Goal: Information Seeking & Learning: Learn about a topic

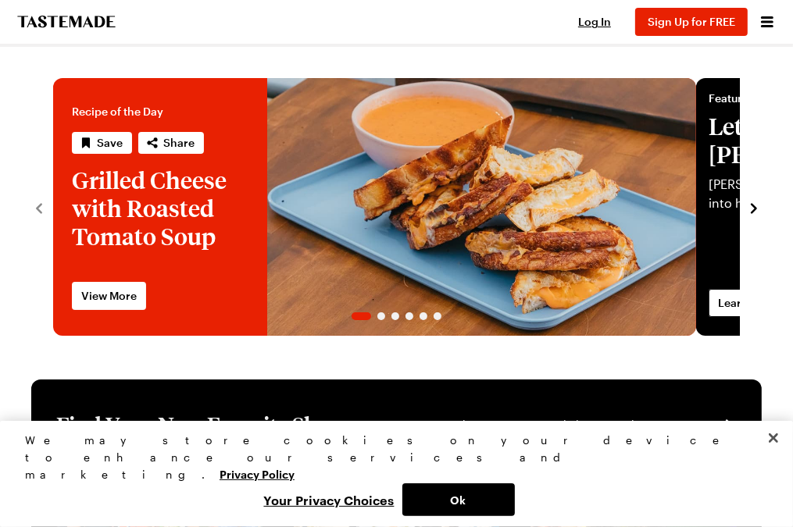
click at [0, 0] on link "Shows" at bounding box center [0, 0] width 0 height 0
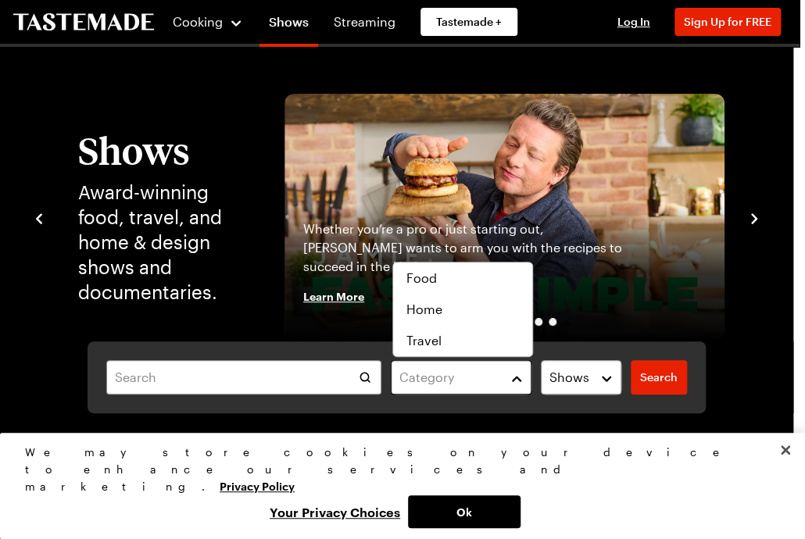
click at [519, 374] on button "Category" at bounding box center [461, 377] width 141 height 34
click at [269, 376] on div "Category Shows Search Search" at bounding box center [396, 377] width 618 height 72
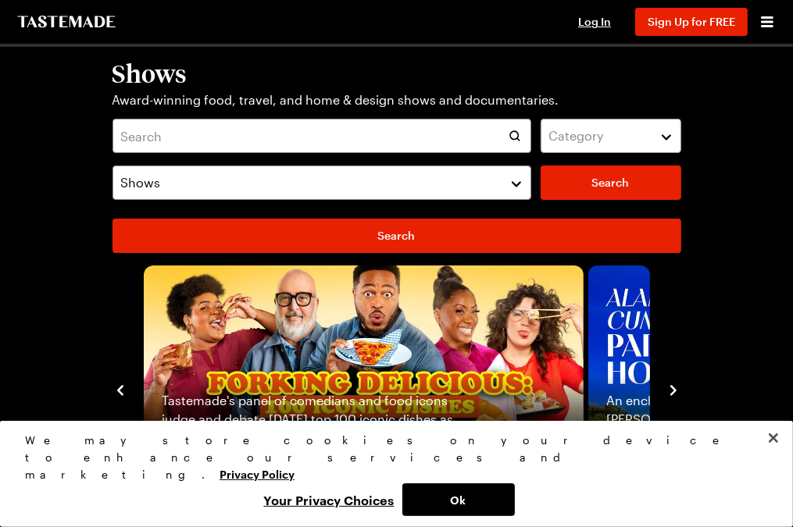
click at [0, 0] on input "text" at bounding box center [0, 0] width 0 height 0
type input "zimmern"
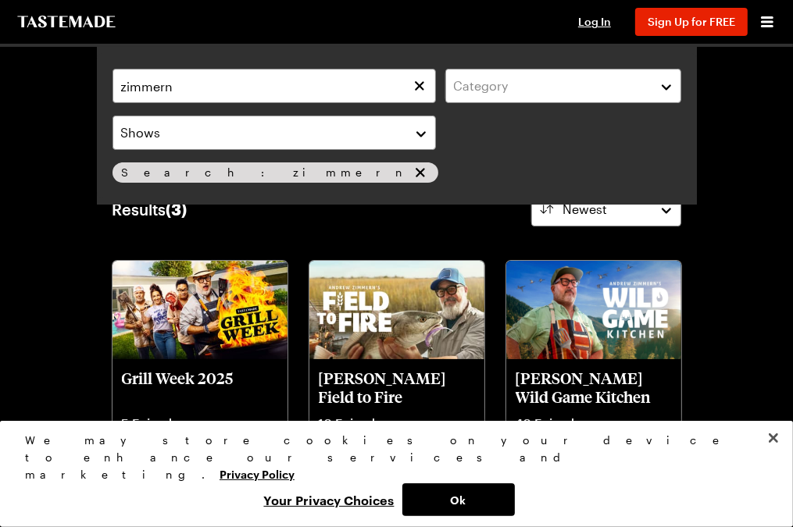
scroll to position [78, 0]
